Goal: Transaction & Acquisition: Book appointment/travel/reservation

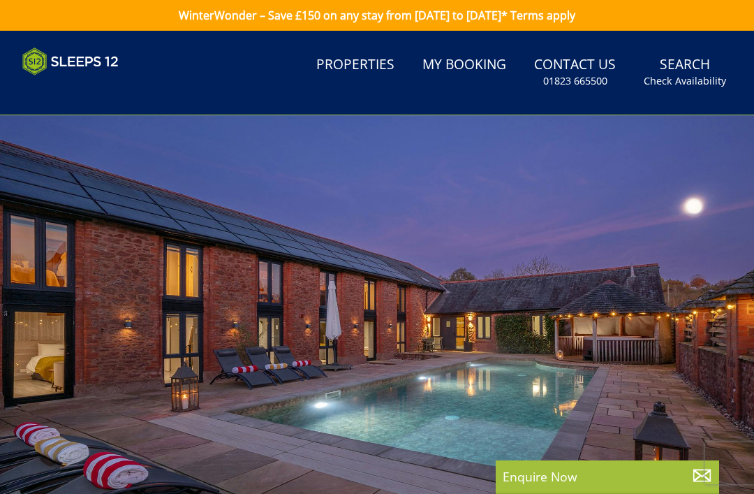
click at [372, 64] on link "Properties" at bounding box center [355, 65] width 89 height 31
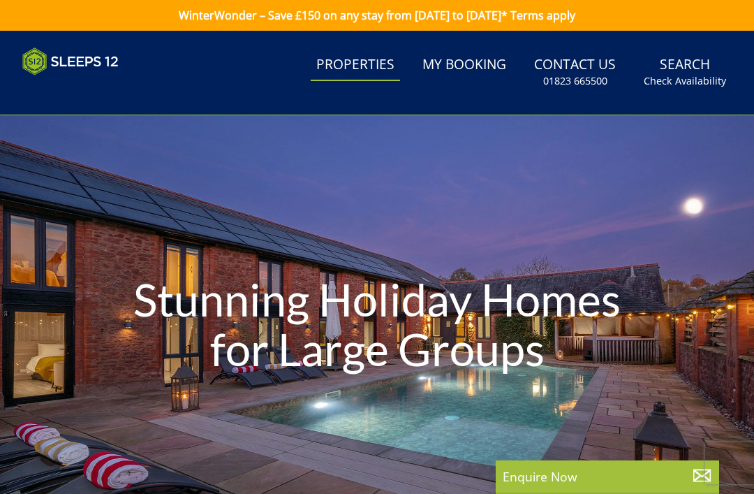
click at [360, 71] on link "Properties" at bounding box center [355, 65] width 89 height 31
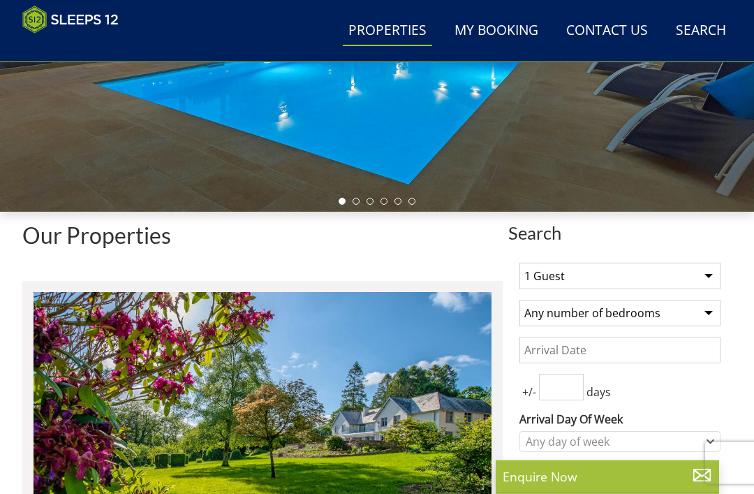
scroll to position [304, 0]
click at [705, 277] on select "1 Guest 2 Guests 3 Guests 4 Guests 5 Guests 6 Guests 7 Guests 8 Guests 9 Guests…" at bounding box center [619, 276] width 201 height 27
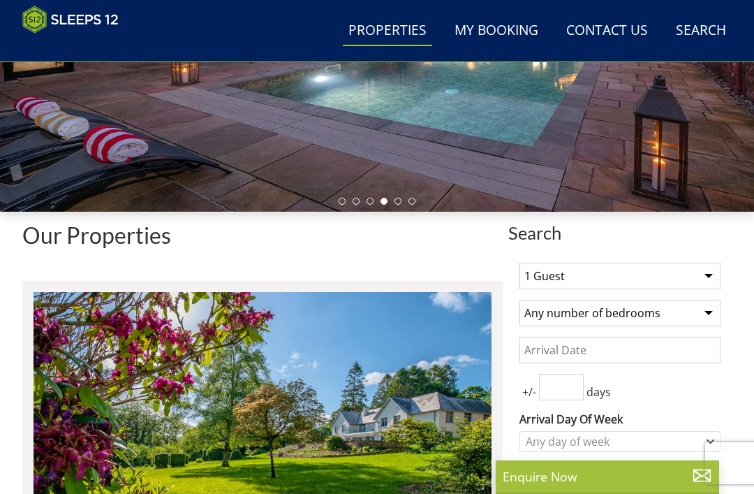
select select "9"
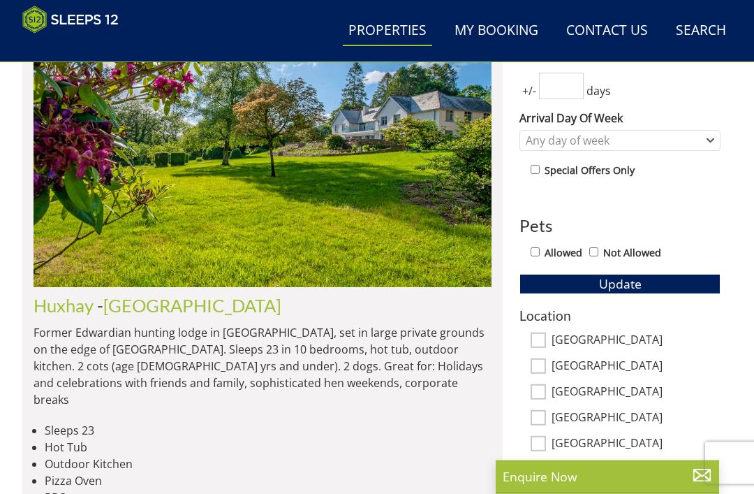
scroll to position [605, 0]
click at [540, 335] on input "[GEOGRAPHIC_DATA]" at bounding box center [538, 339] width 15 height 15
checkbox input "true"
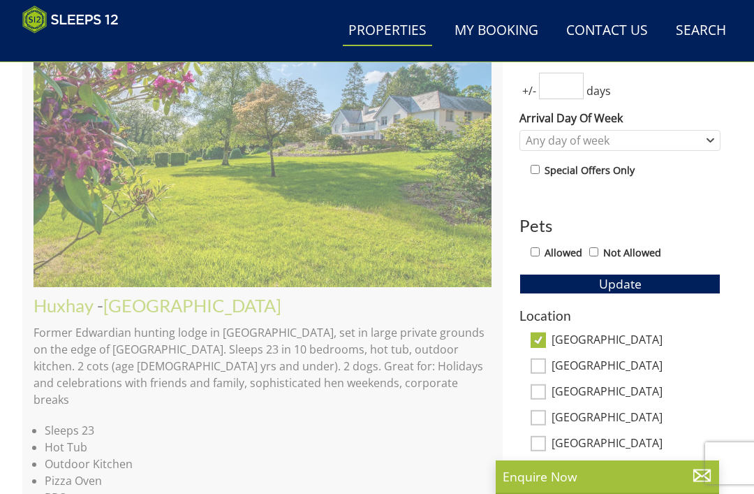
click at [540, 365] on input "[GEOGRAPHIC_DATA]" at bounding box center [538, 365] width 15 height 15
checkbox input "true"
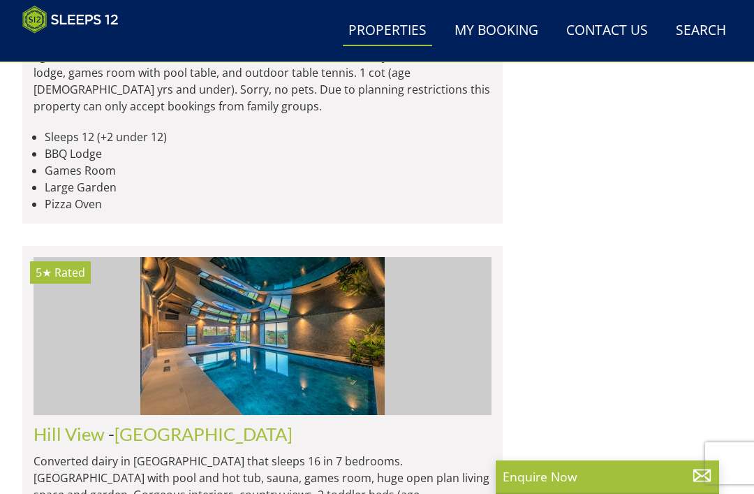
scroll to position [3819, 0]
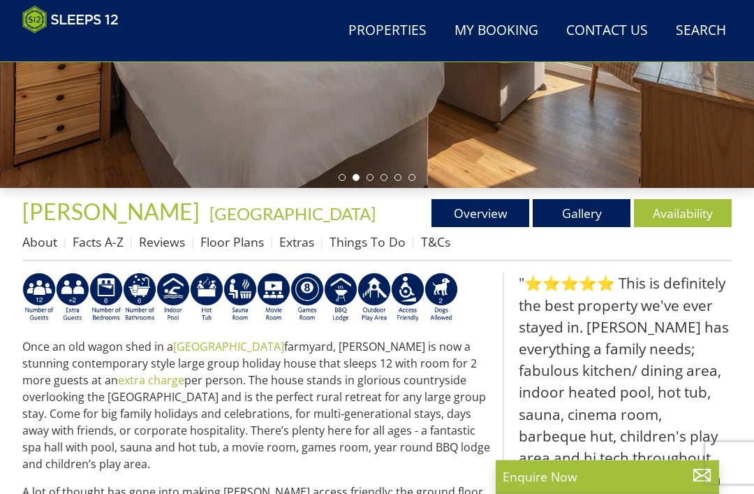
scroll to position [320, 0]
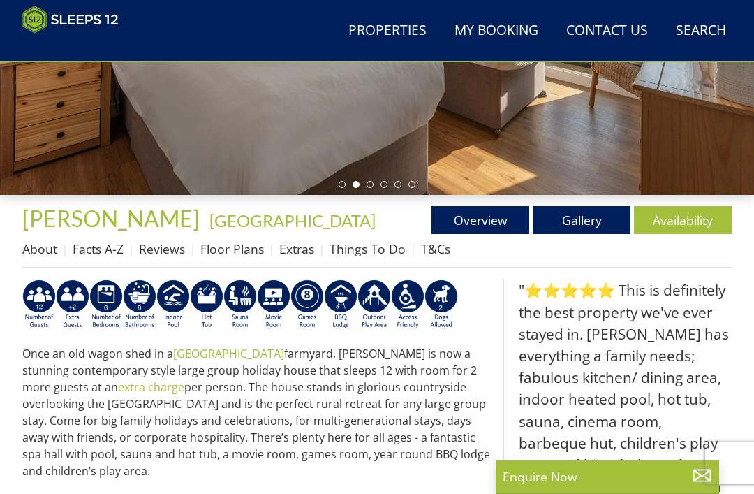
click at [673, 215] on link "Availability" at bounding box center [683, 220] width 98 height 28
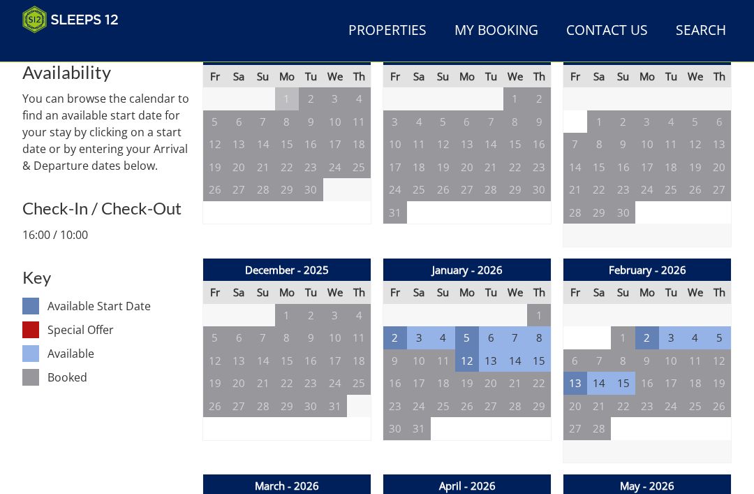
scroll to position [558, 0]
click at [464, 357] on td "12" at bounding box center [467, 360] width 24 height 23
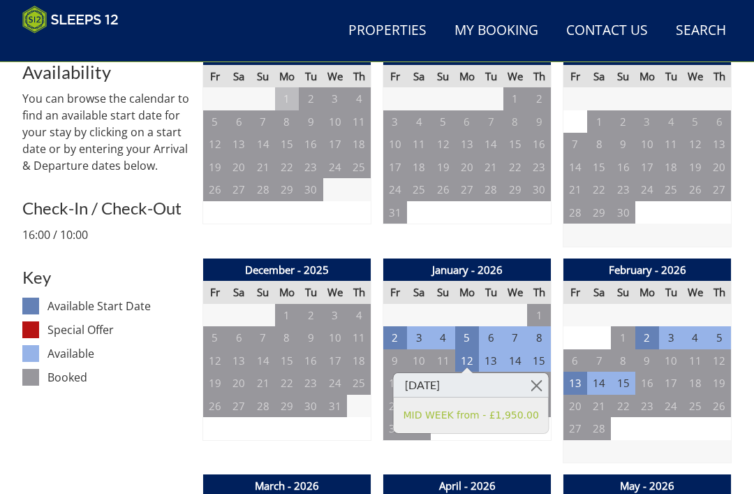
click at [536, 357] on td "15" at bounding box center [539, 360] width 24 height 23
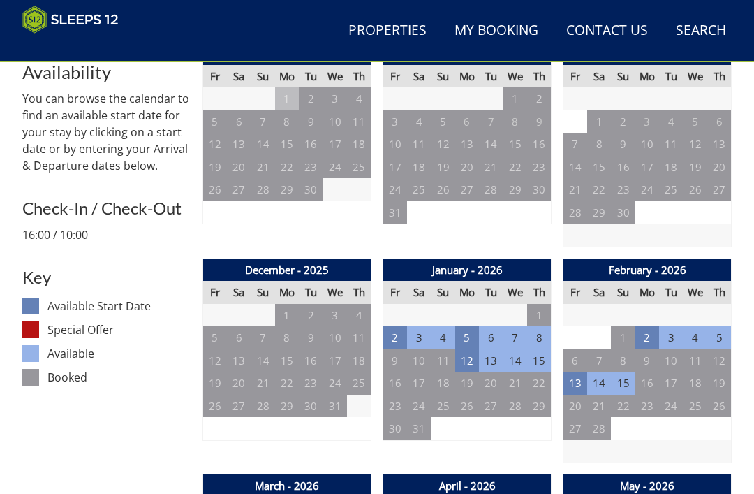
click at [535, 360] on td "15" at bounding box center [539, 360] width 24 height 23
click at [466, 357] on td "12" at bounding box center [467, 360] width 24 height 23
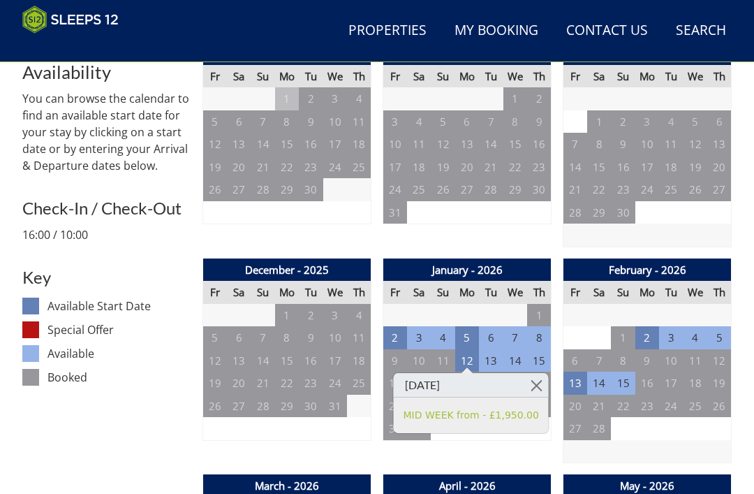
click at [469, 332] on td "5" at bounding box center [467, 337] width 24 height 23
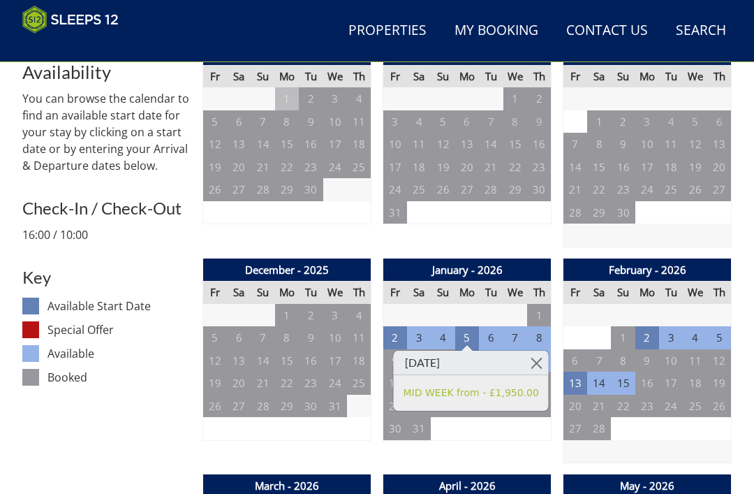
click at [529, 367] on link at bounding box center [536, 363] width 24 height 24
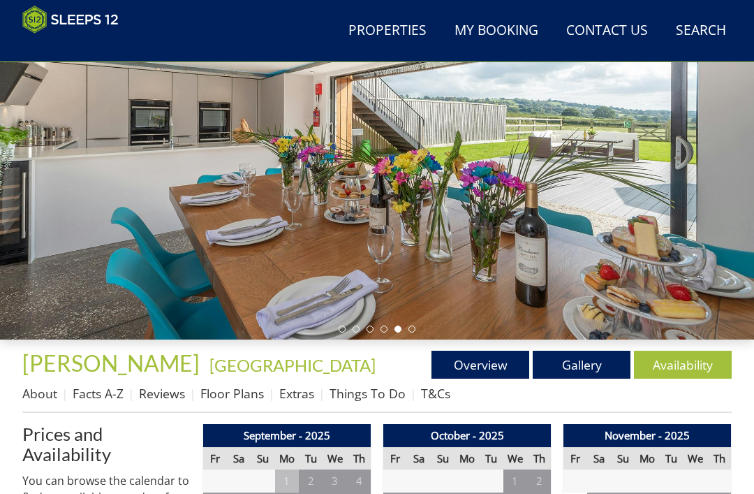
scroll to position [170, 0]
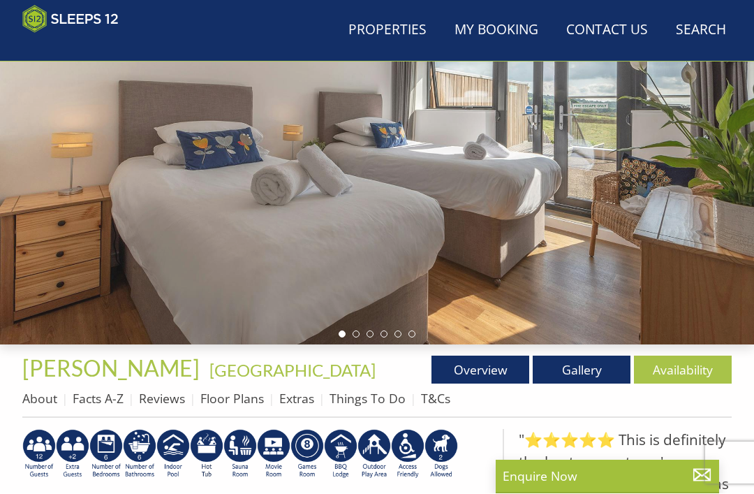
scroll to position [320, 0]
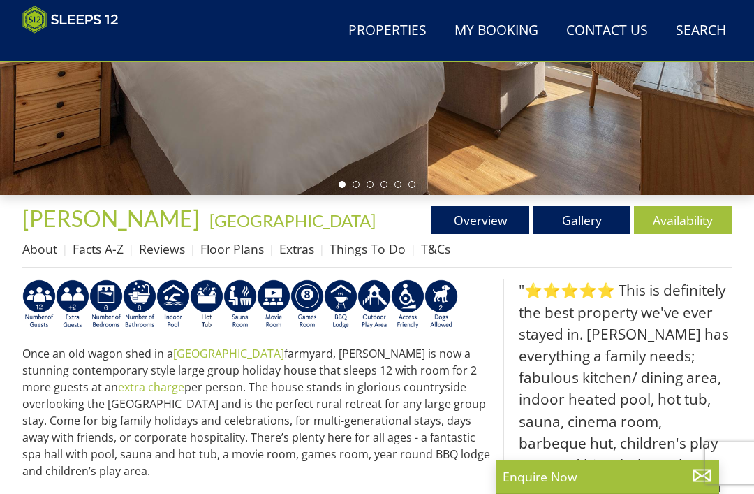
scroll to position [3819, 0]
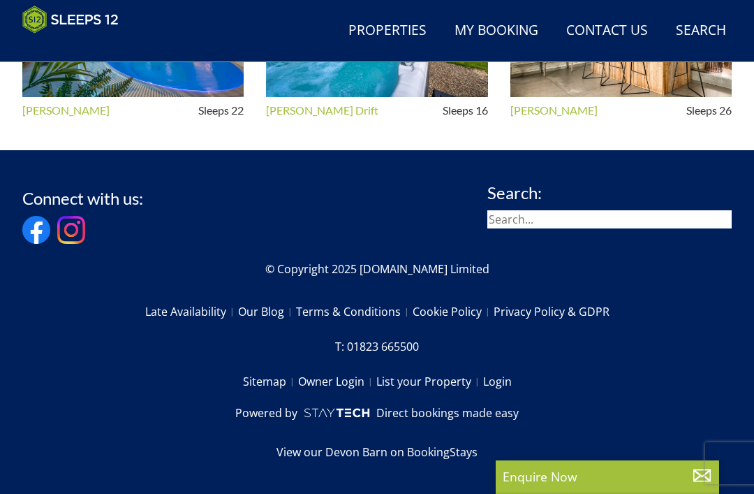
select select "9"
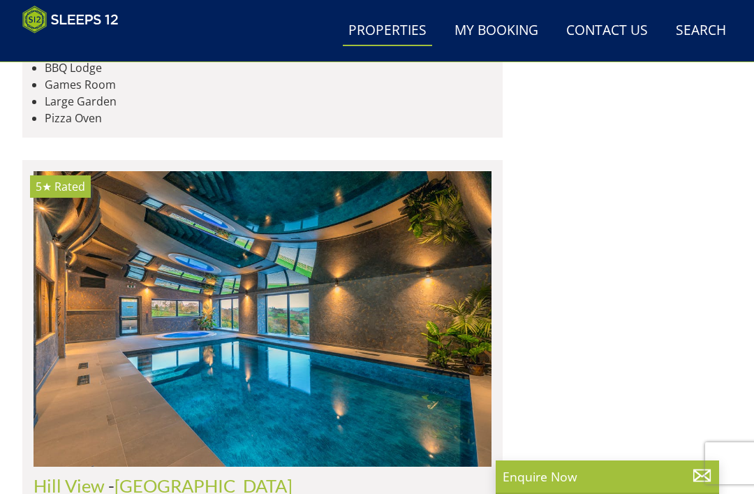
scroll to position [4030, 0]
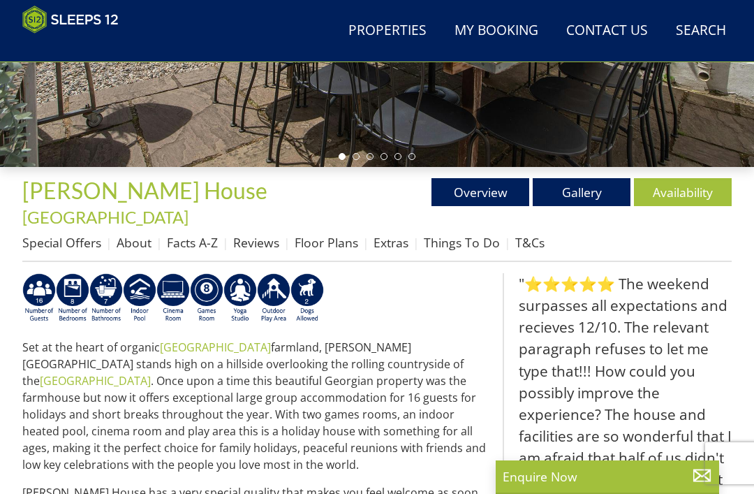
scroll to position [398, 0]
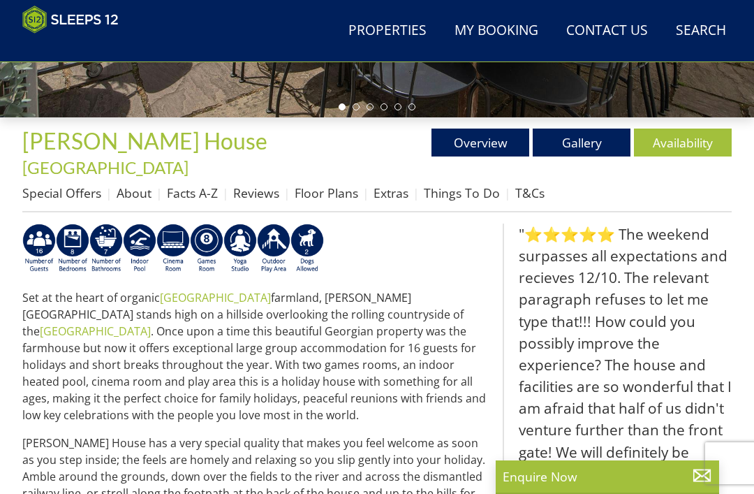
click at [679, 146] on link "Availability" at bounding box center [683, 142] width 98 height 28
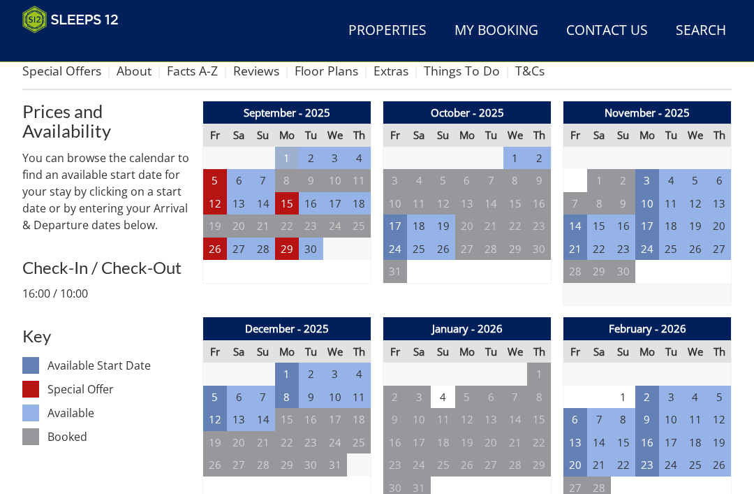
scroll to position [478, 0]
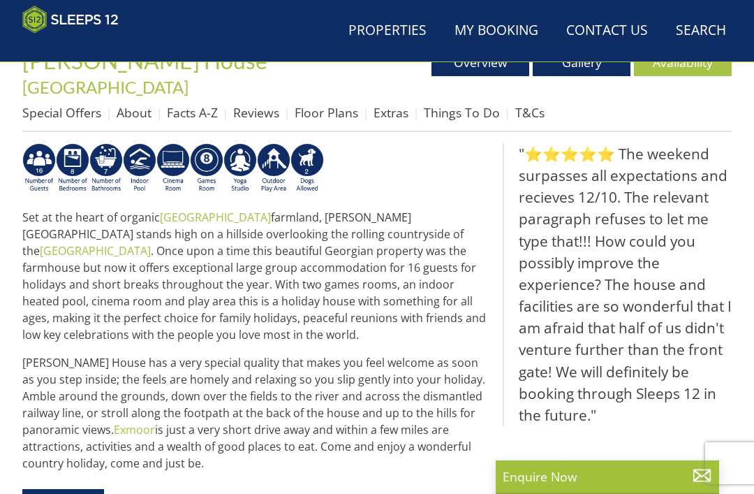
scroll to position [398, 0]
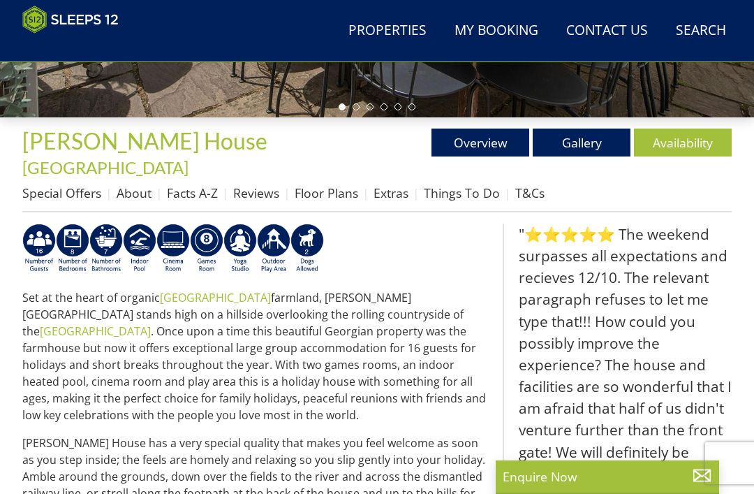
select select "9"
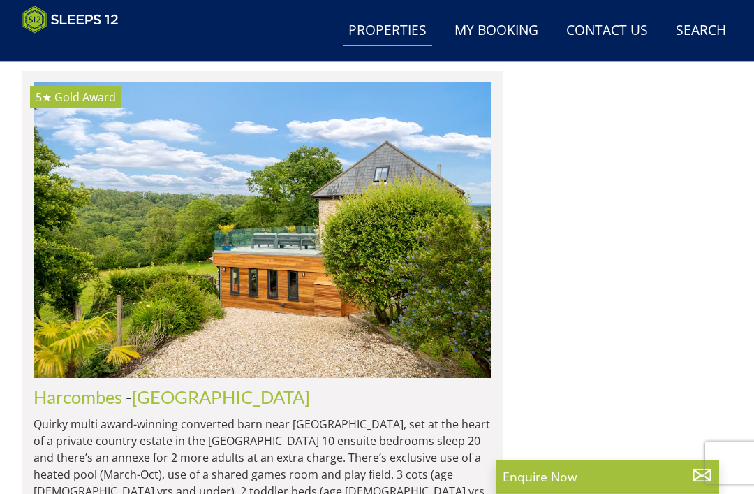
scroll to position [5498, 0]
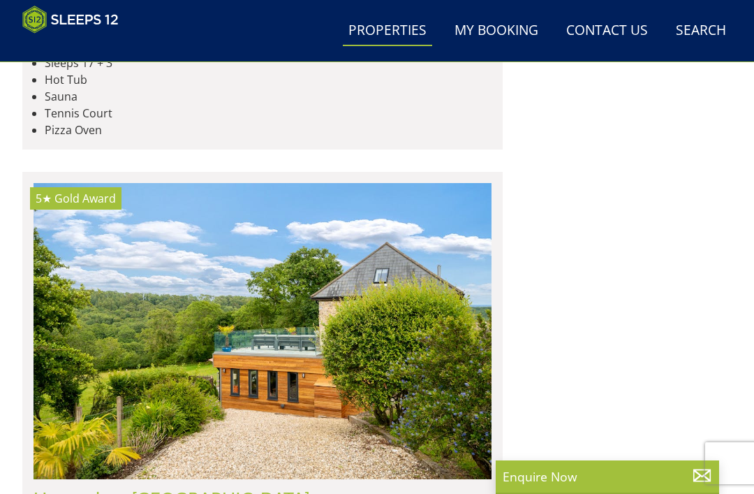
click at [706, 36] on link "Search Check Availability" at bounding box center [700, 30] width 61 height 31
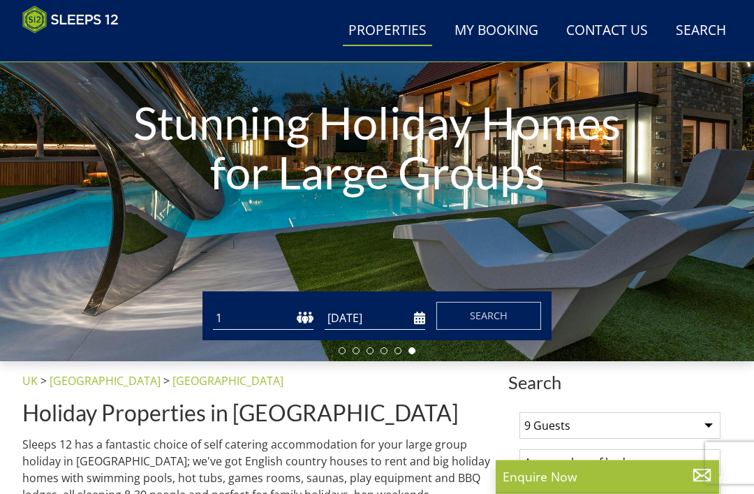
scroll to position [154, 0]
click at [279, 316] on select "1 2 3 4 5 6 7 8 9 10 11 12 13 14 15 16 17 18 19 20 21 22 23 24 25 26 27 28 29 3…" at bounding box center [263, 318] width 101 height 23
select select "9"
click at [381, 318] on input "[DATE]" at bounding box center [375, 318] width 101 height 23
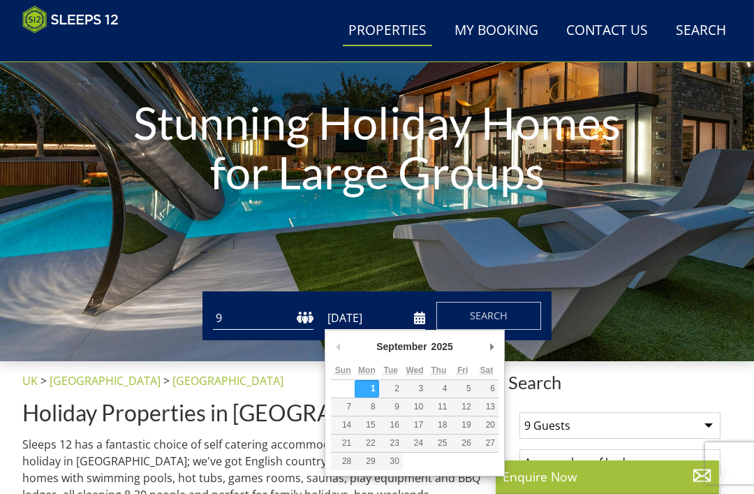
scroll to position [154, 0]
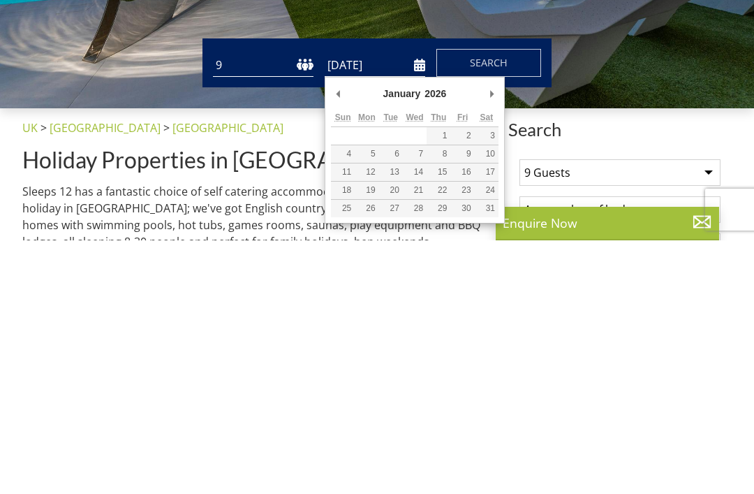
type input "[DATE]"
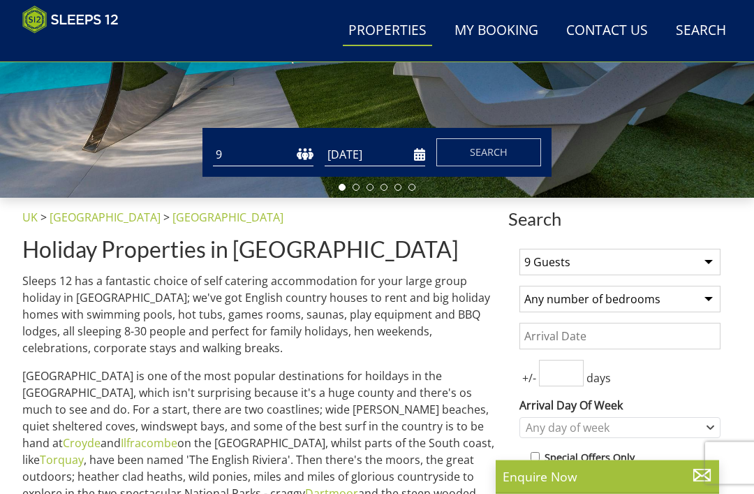
scroll to position [318, 0]
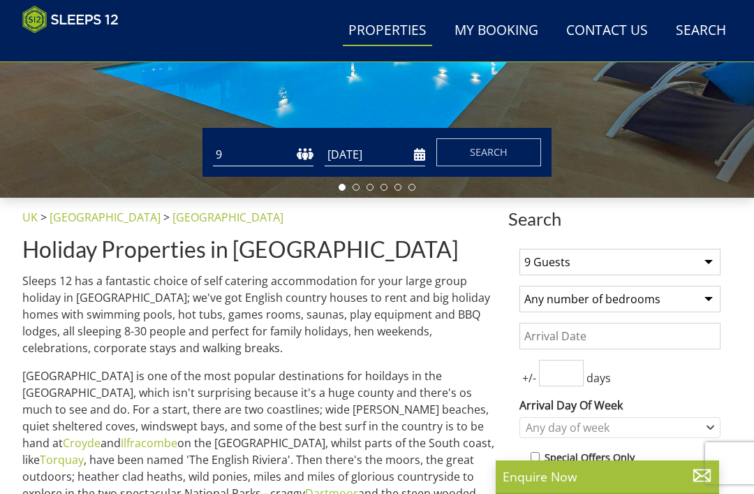
click at [494, 154] on span "Search" at bounding box center [489, 151] width 38 height 13
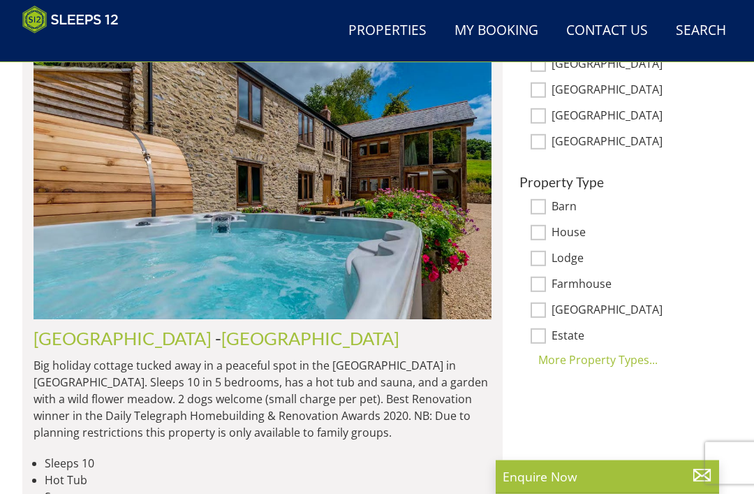
scroll to position [950, 0]
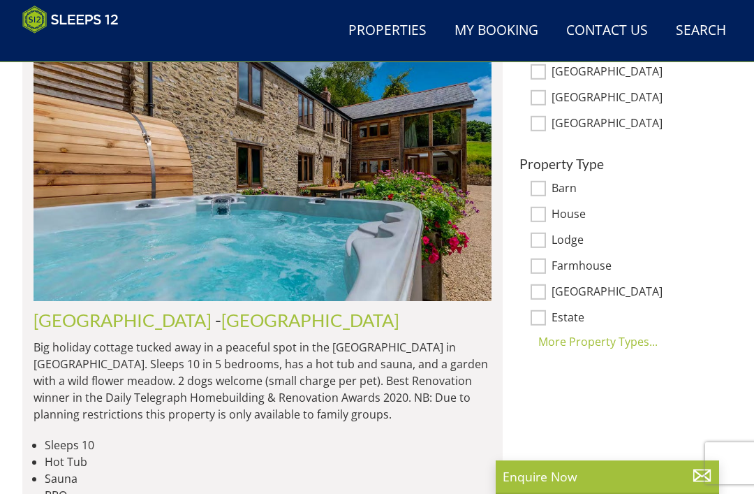
click at [626, 336] on div "More Property Types..." at bounding box center [619, 341] width 201 height 17
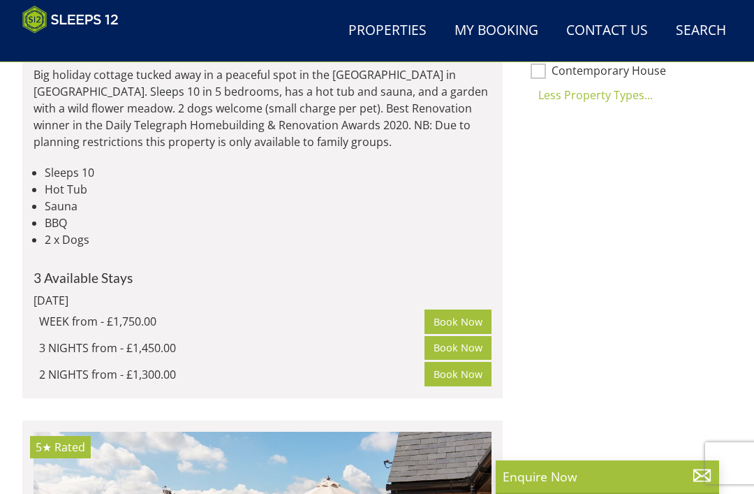
scroll to position [1223, 0]
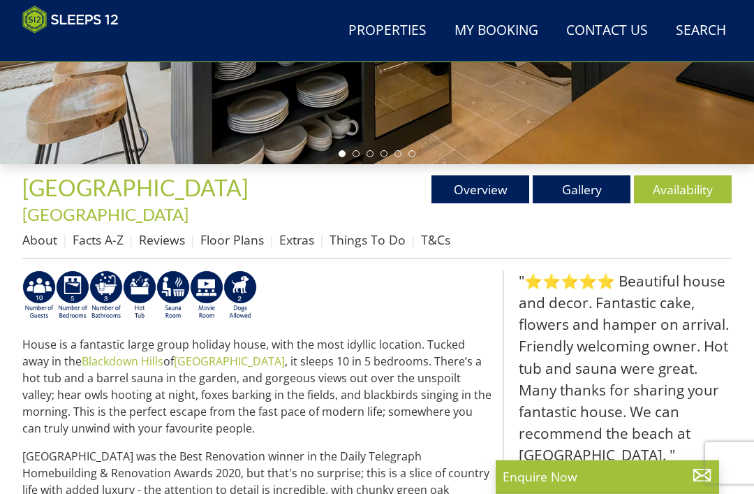
scroll to position [351, 0]
click at [679, 189] on link "Availability" at bounding box center [683, 189] width 98 height 28
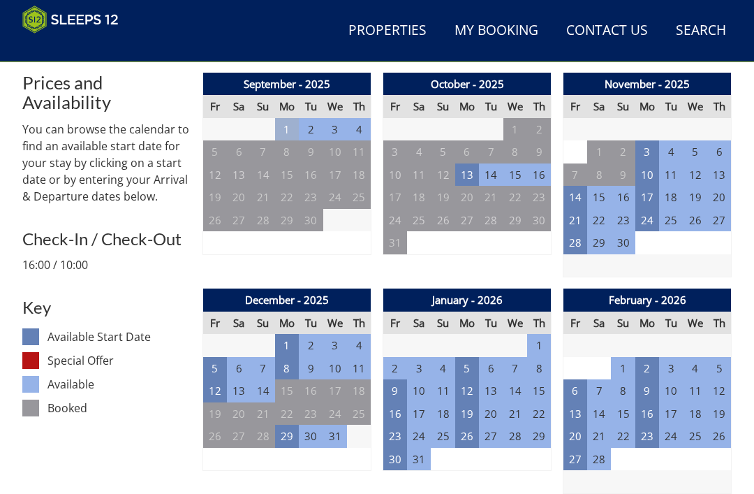
scroll to position [549, 0]
click at [469, 357] on td "5" at bounding box center [467, 368] width 24 height 23
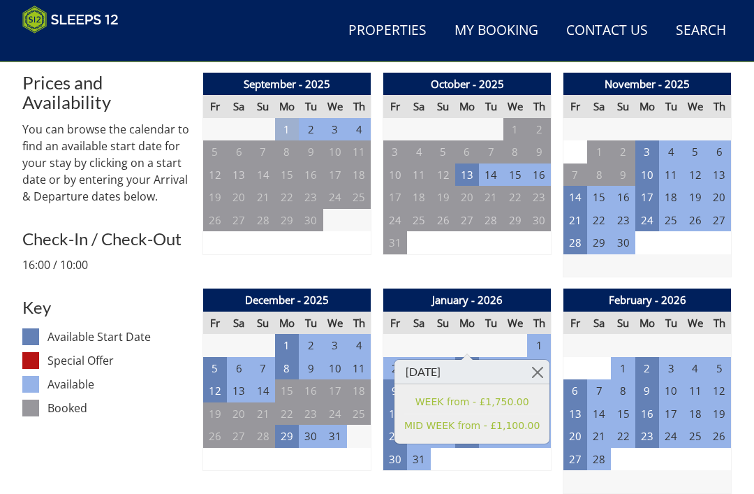
click at [526, 371] on link at bounding box center [537, 372] width 24 height 24
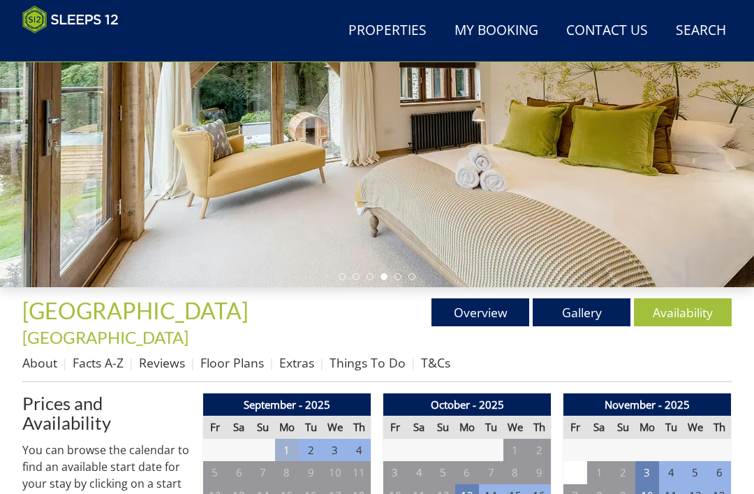
scroll to position [235, 0]
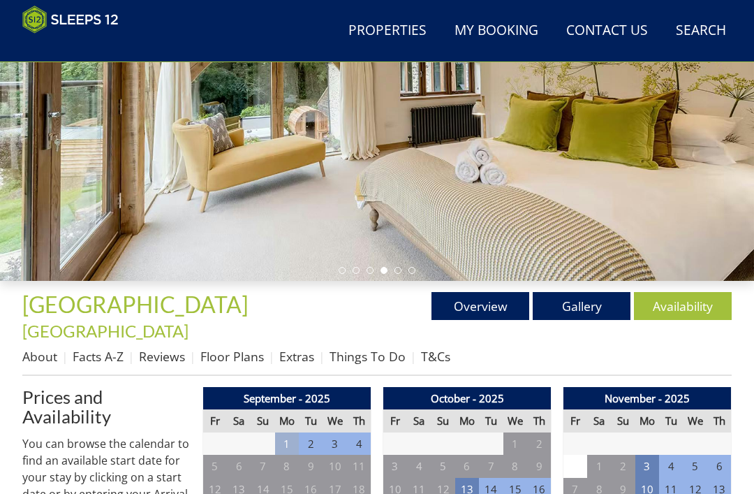
click at [34, 348] on link "About" at bounding box center [39, 356] width 35 height 17
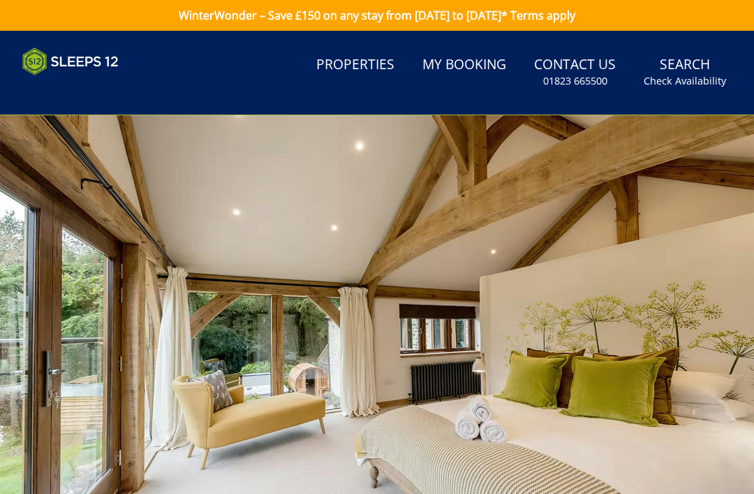
scroll to position [235, 0]
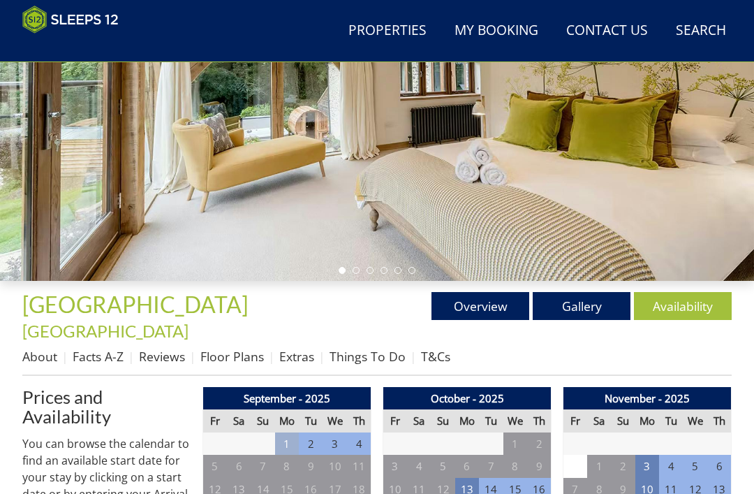
scroll to position [351, 0]
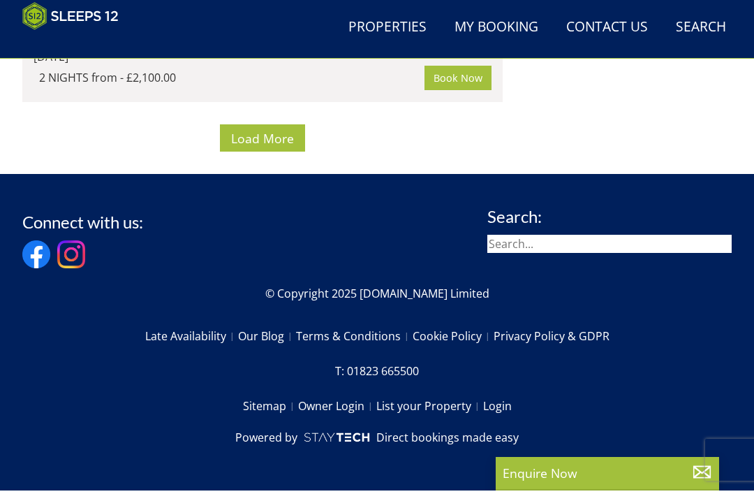
scroll to position [13807, 0]
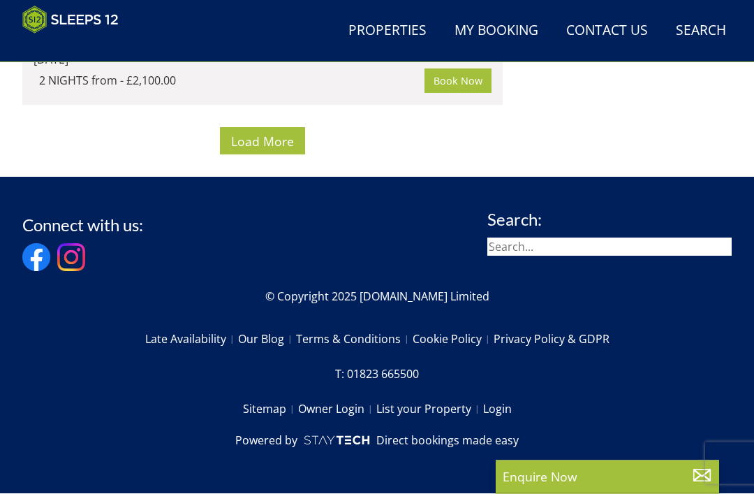
click at [263, 150] on span "Load More" at bounding box center [262, 141] width 63 height 17
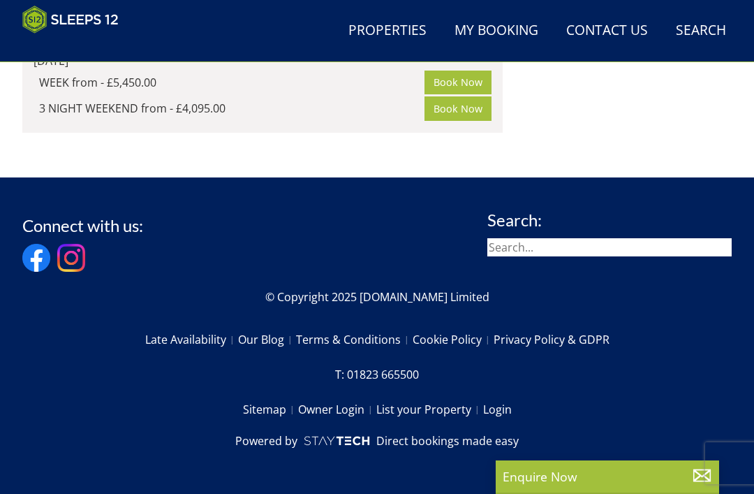
scroll to position [21887, 0]
